Goal: Information Seeking & Learning: Learn about a topic

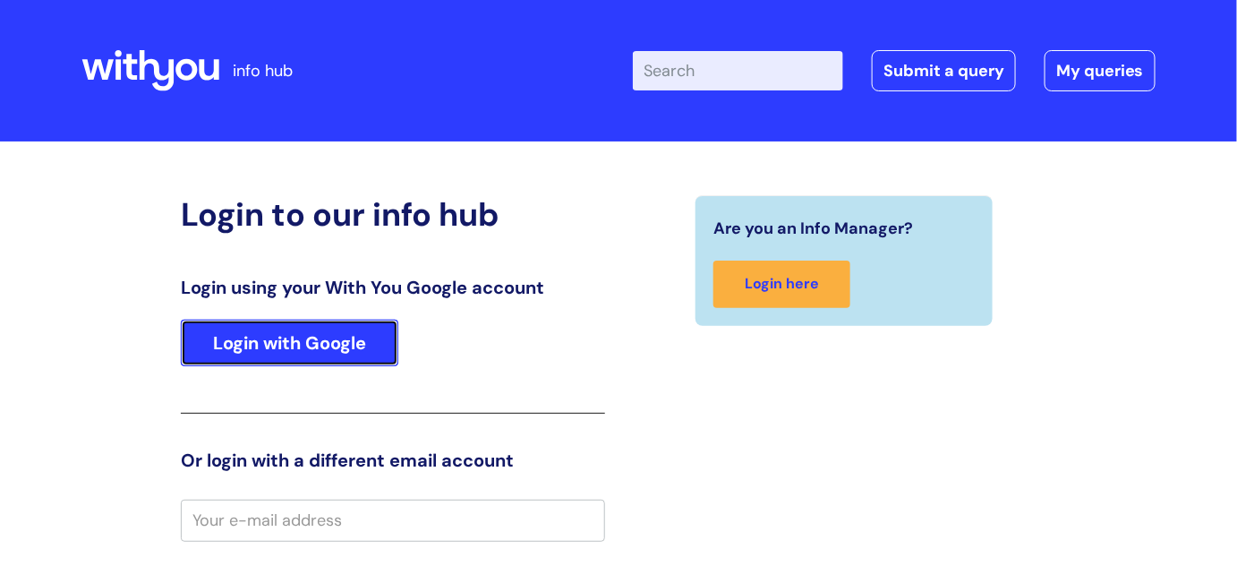
click at [310, 332] on link "Login with Google" at bounding box center [289, 343] width 217 height 47
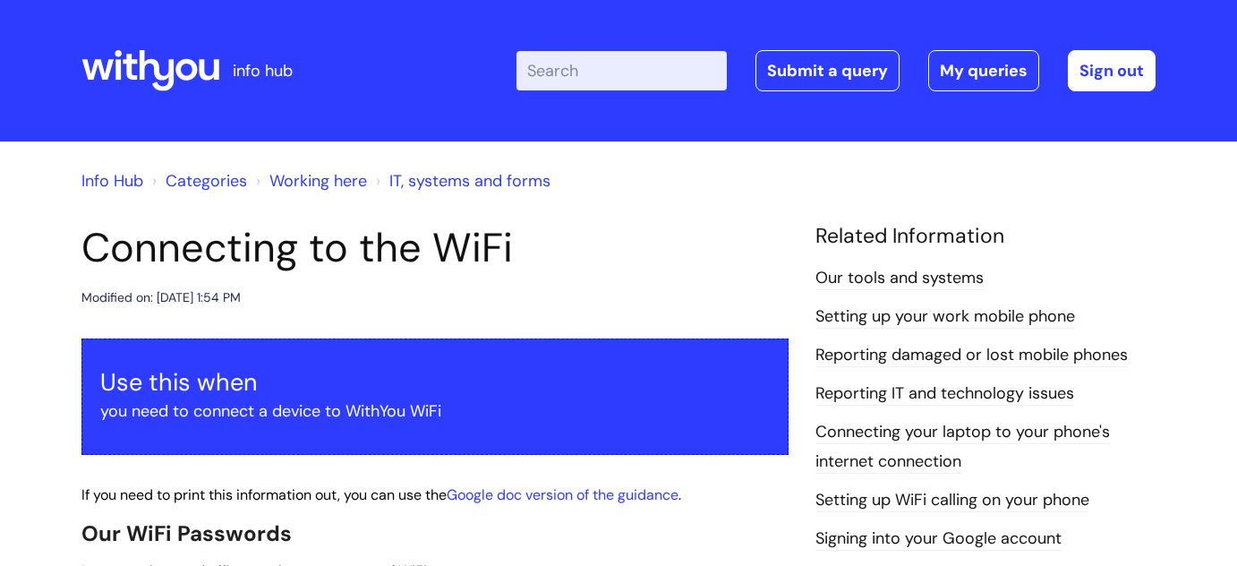
scroll to position [56, 0]
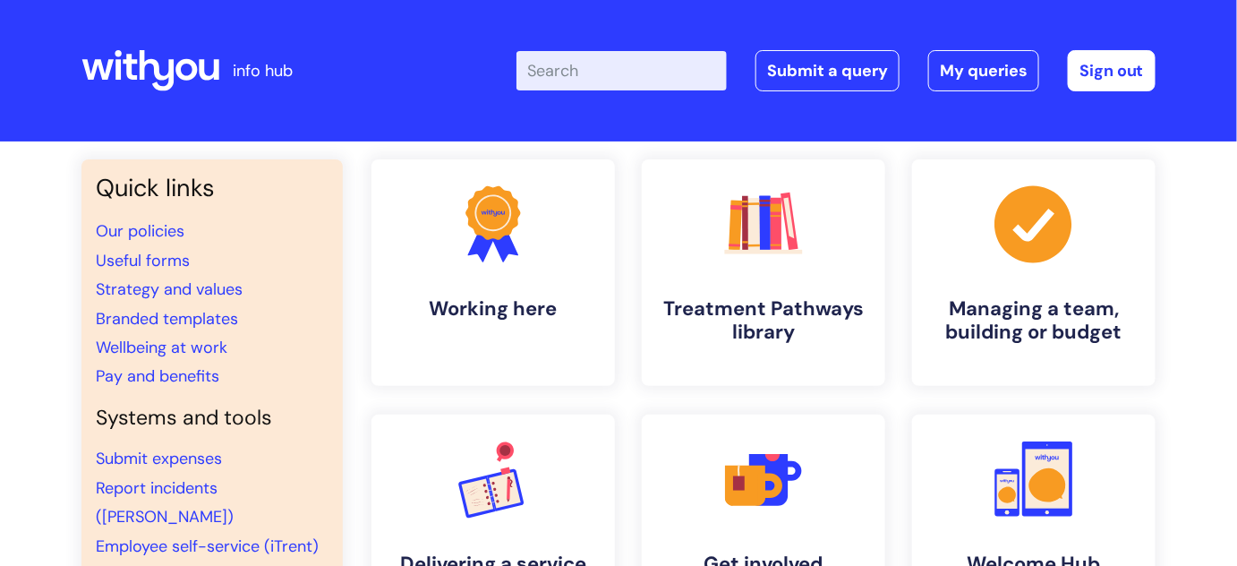
click at [558, 75] on input "Enter your search term here..." at bounding box center [621, 70] width 210 height 39
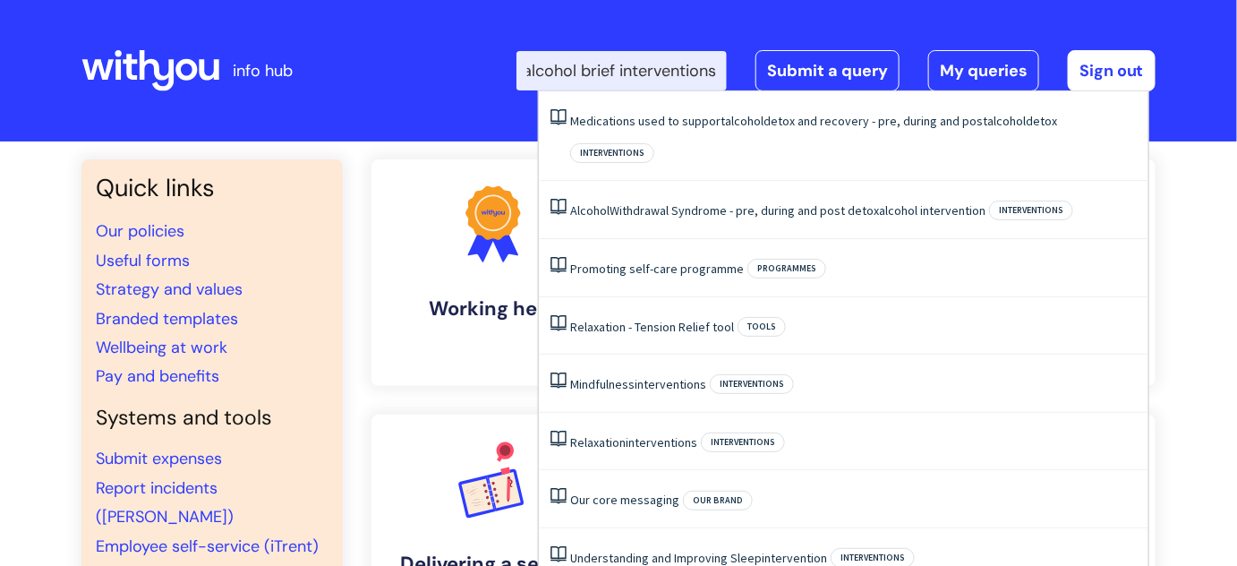
scroll to position [0, 24]
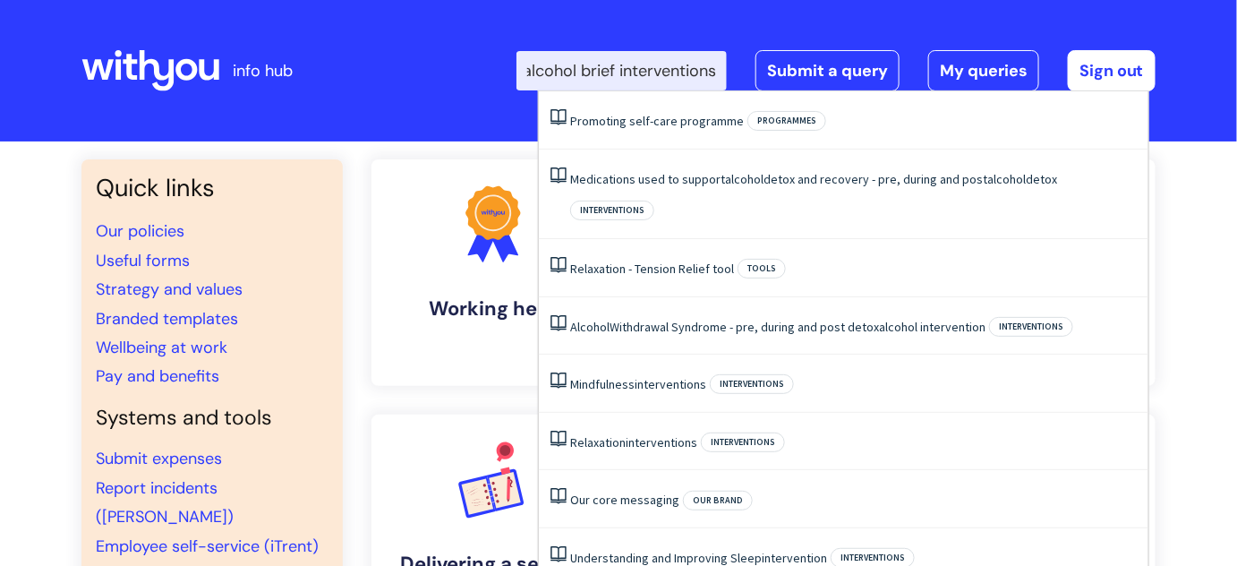
type input "alcohol brief interventions"
click button "Search" at bounding box center [0, 0] width 0 height 0
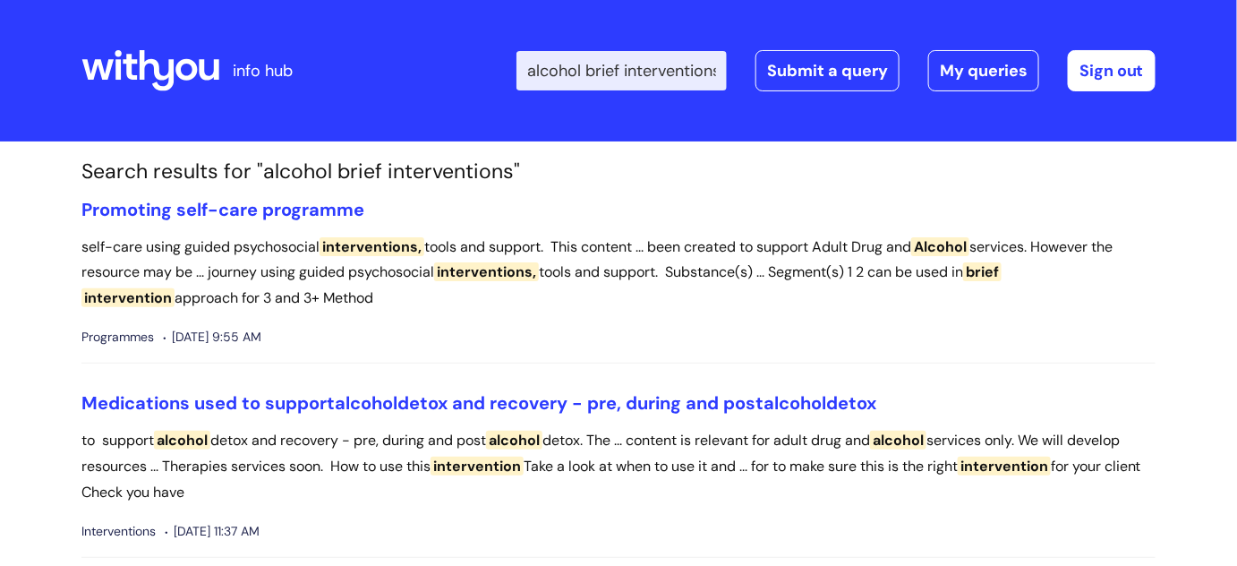
click at [666, 64] on input "alcohol brief interventions" at bounding box center [621, 70] width 210 height 39
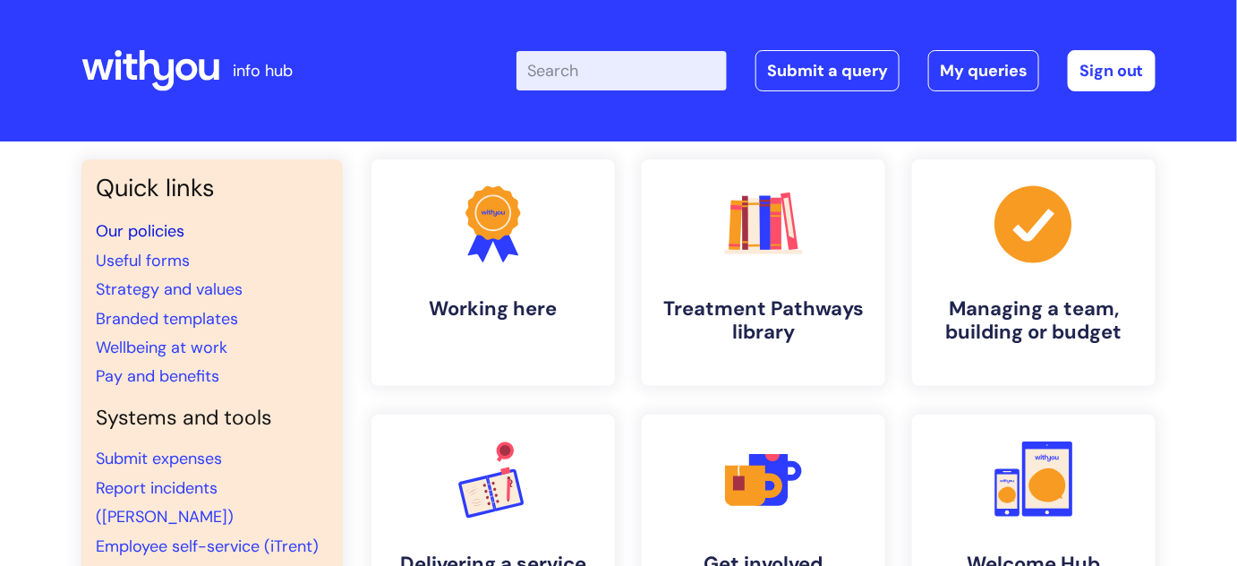
click at [140, 234] on link "Our policies" at bounding box center [140, 230] width 89 height 21
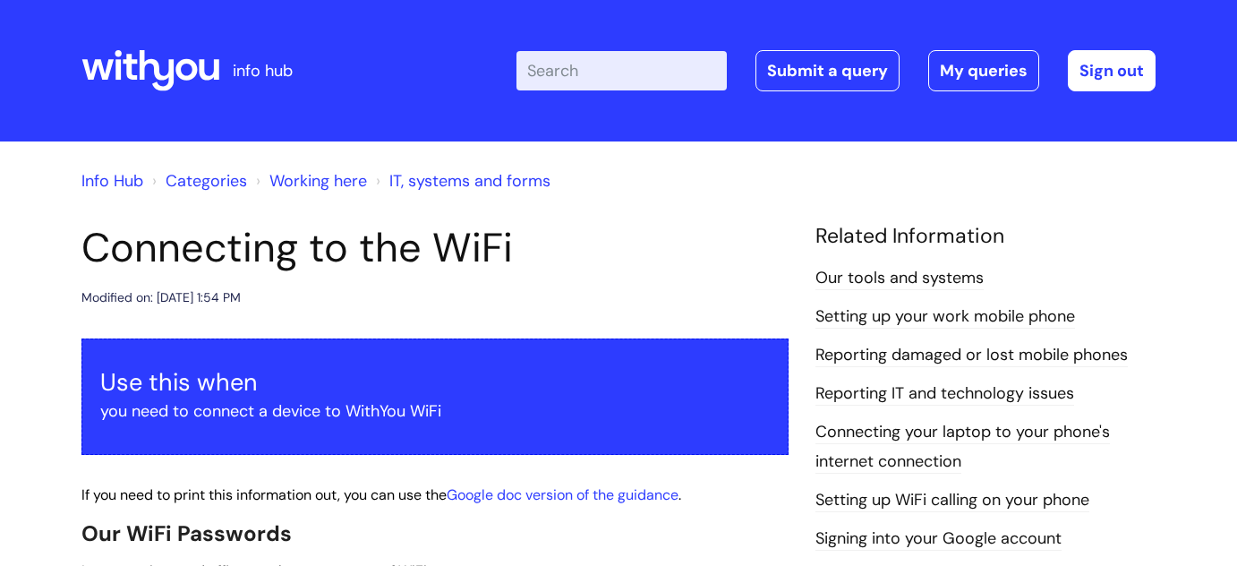
scroll to position [56, 0]
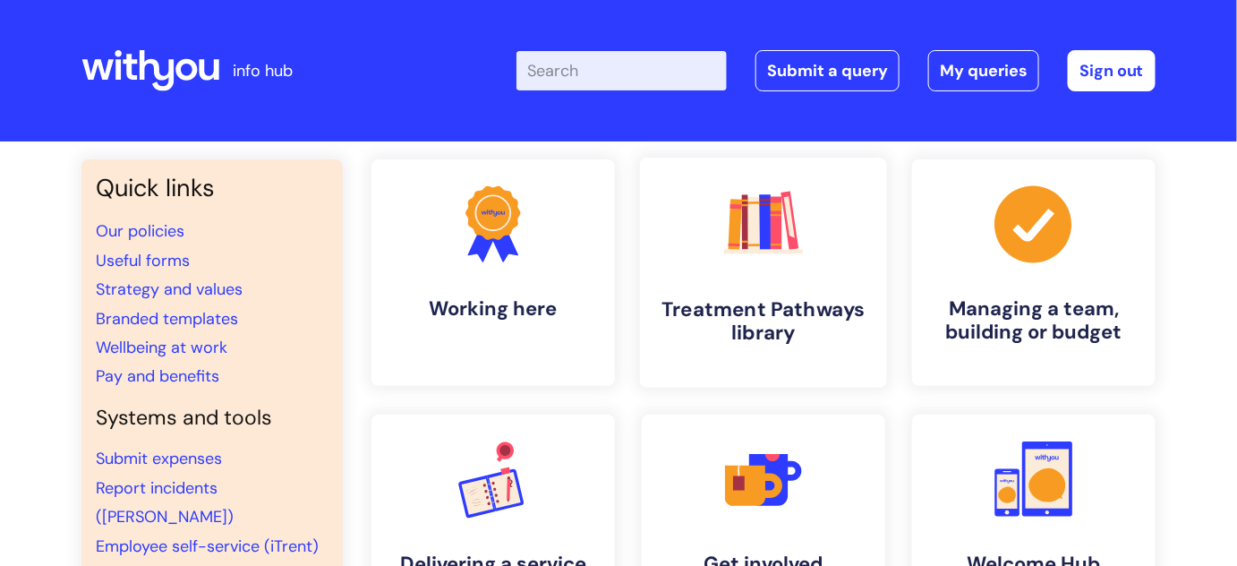
click at [847, 281] on link ".cls-1{fill:#f89b22;}.cls-1,.cls-2,.cls-3,.cls-4,.cls-5,.cls-6,.cls-7{stroke-wi…" at bounding box center [763, 273] width 247 height 230
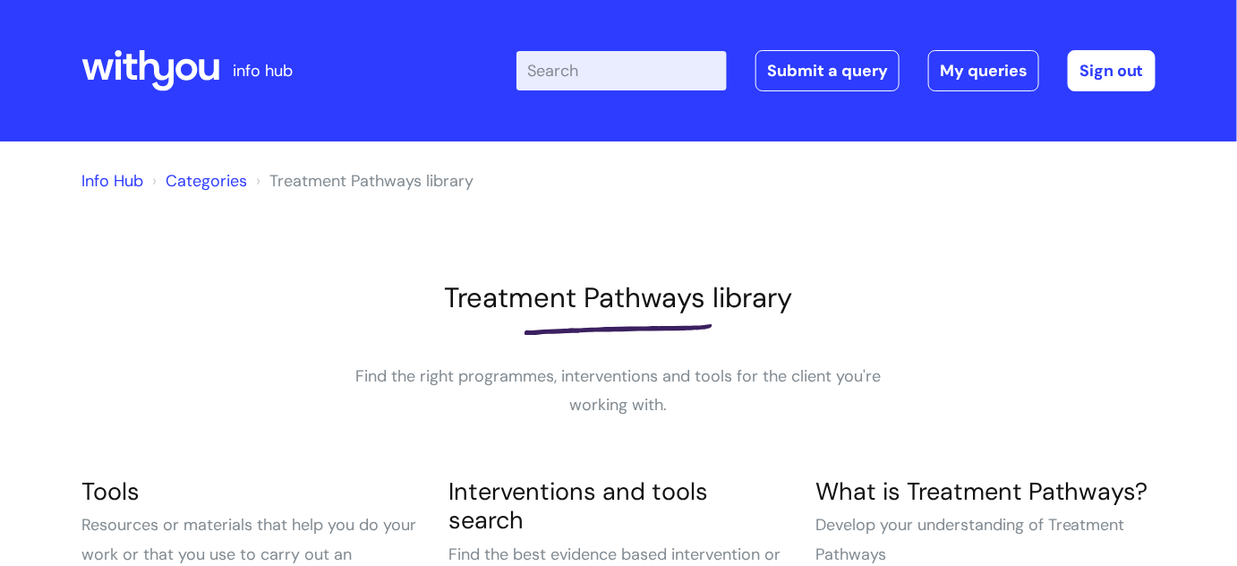
drag, startPoint x: 1240, startPoint y: 94, endPoint x: 637, endPoint y: 56, distance: 604.4
click at [637, 56] on input "Enter your search term here..." at bounding box center [621, 70] width 210 height 39
type input "alcohol"
click button "Search" at bounding box center [0, 0] width 0 height 0
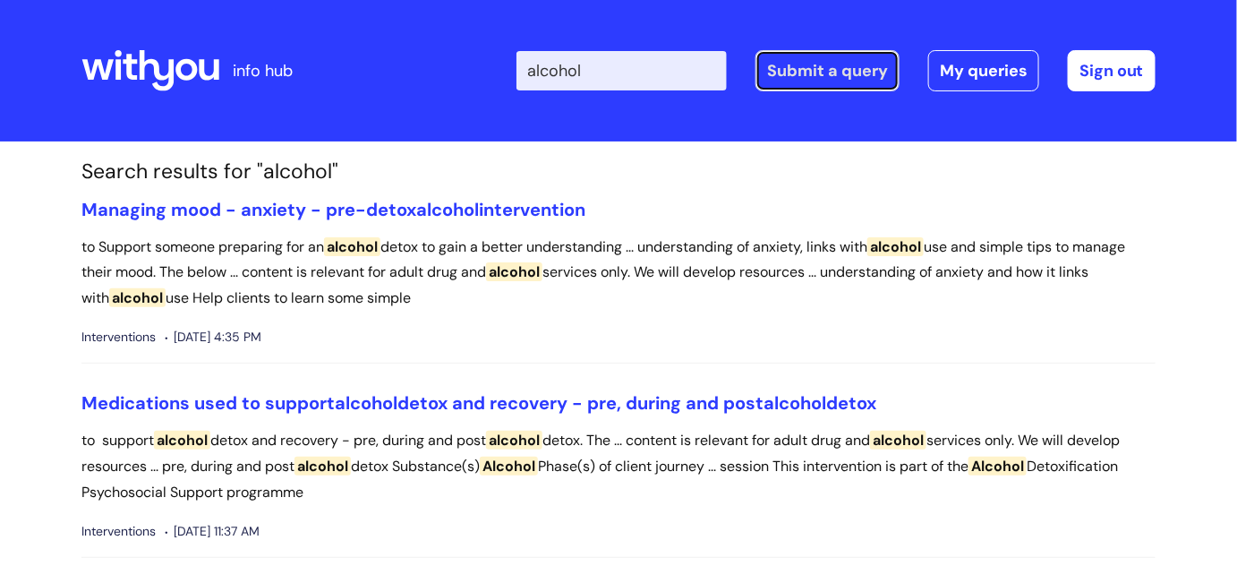
click at [785, 68] on link "Submit a query" at bounding box center [827, 70] width 144 height 41
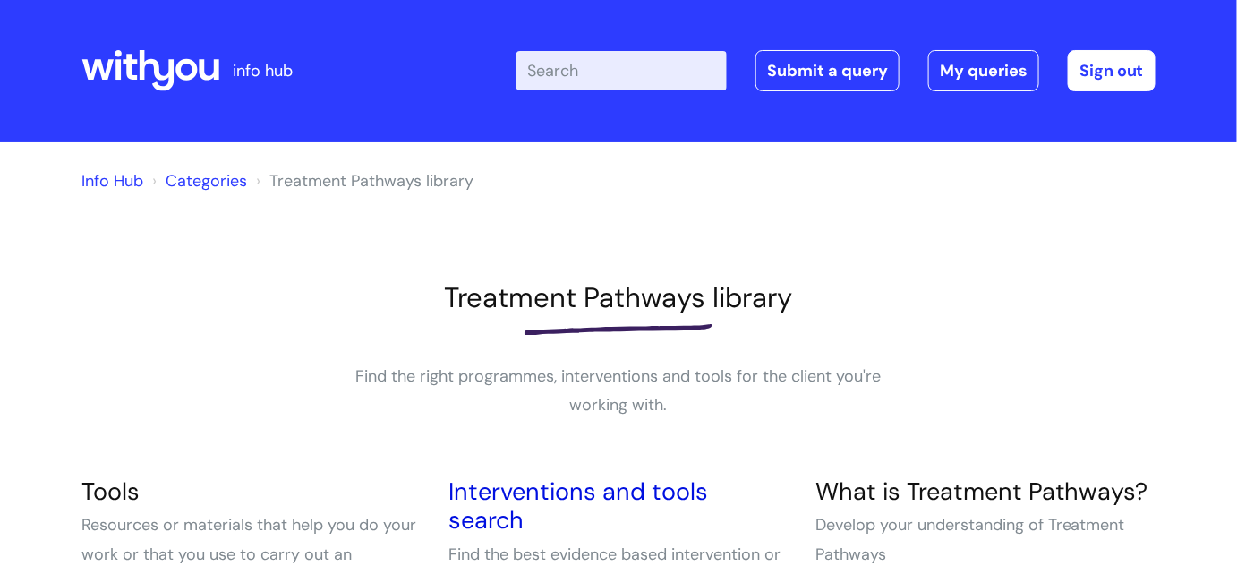
click at [604, 493] on link "Interventions and tools search" at bounding box center [578, 505] width 260 height 60
